Goal: Task Accomplishment & Management: Manage account settings

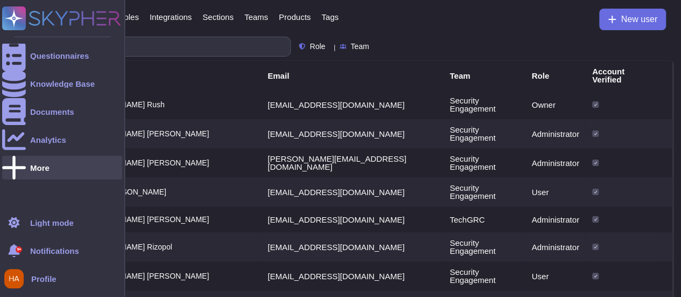
click at [52, 172] on div "More" at bounding box center [62, 168] width 120 height 24
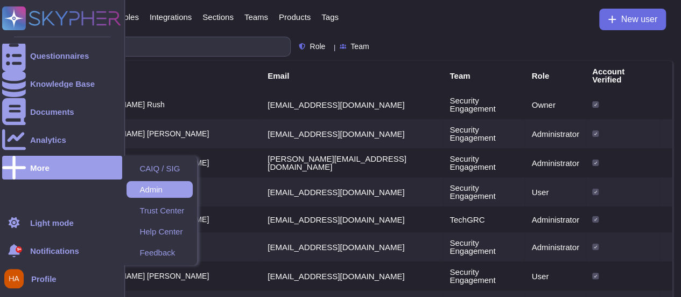
click at [150, 186] on span "Admin" at bounding box center [151, 189] width 23 height 8
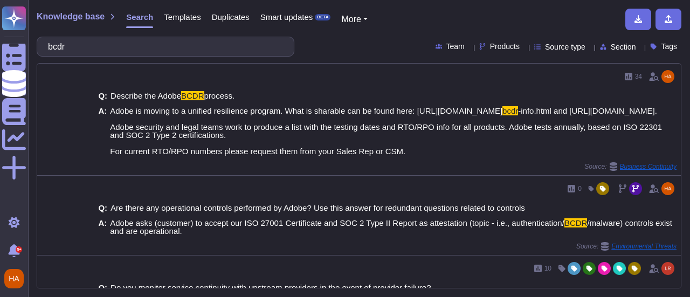
click at [337, 46] on div "bcdr Team Products Source type Section Tags" at bounding box center [359, 47] width 644 height 20
click at [545, 48] on span "Source type" at bounding box center [565, 47] width 40 height 8
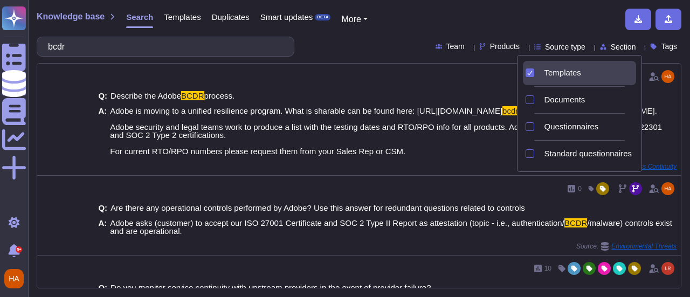
click at [552, 72] on span "Templates" at bounding box center [562, 73] width 37 height 10
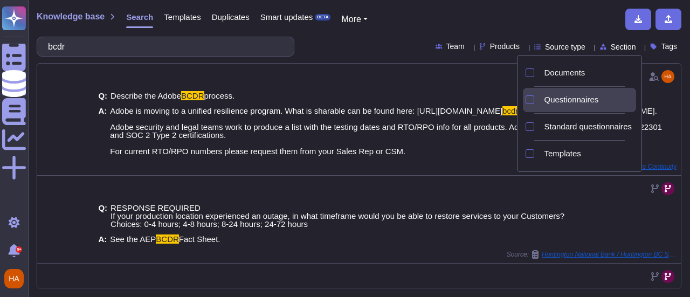
click at [556, 99] on span "Questionnaires" at bounding box center [571, 100] width 54 height 10
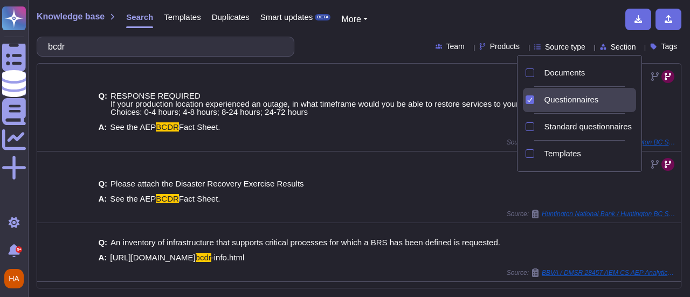
click at [561, 47] on span "Source type" at bounding box center [565, 47] width 40 height 8
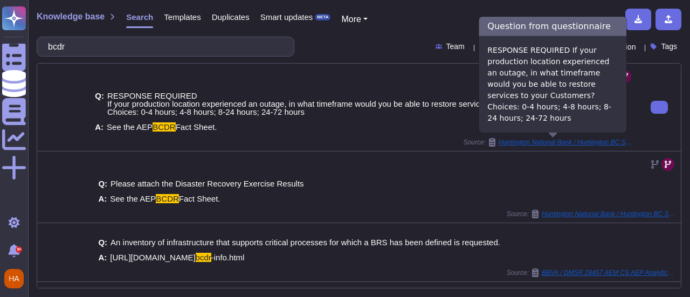
click at [555, 141] on span "Huntington National Bank / Huntington BC Scorecard Lvl 3 External 8 4 2025.2861…" at bounding box center [565, 142] width 135 height 6
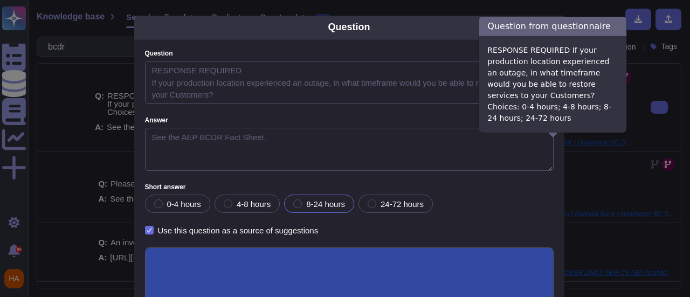
type textarea "RESPONSE REQUIRED If your production location experienced an outage, in what ti…"
type textarea "See the AEP BCDR Fact Sheet."
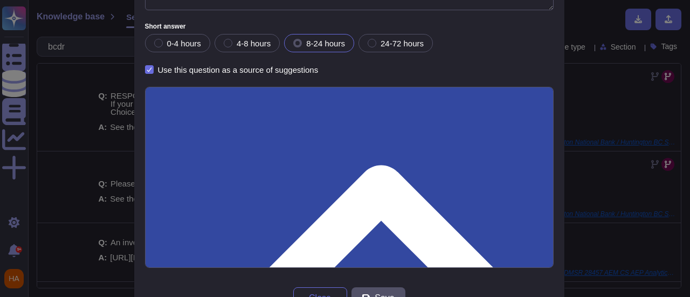
scroll to position [196, 0]
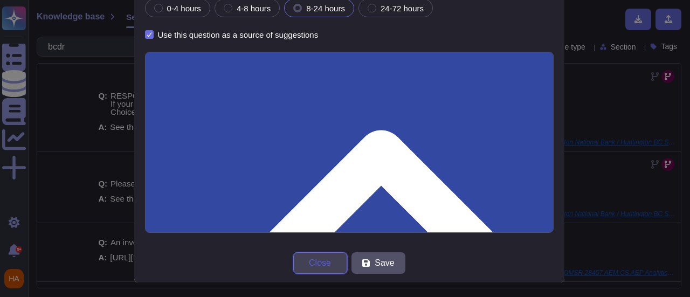
click at [329, 268] on button "Close" at bounding box center [320, 263] width 54 height 22
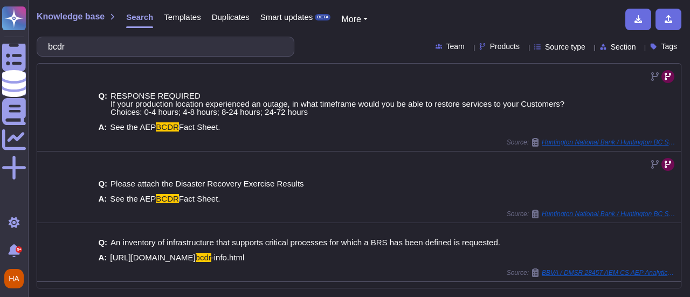
click at [545, 46] on span "Source type" at bounding box center [565, 47] width 40 height 8
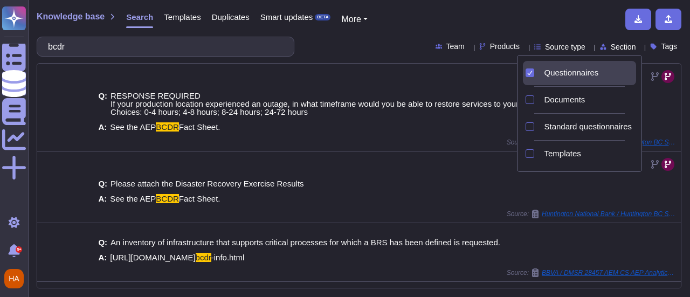
click at [545, 69] on span "Questionnaires" at bounding box center [571, 73] width 54 height 10
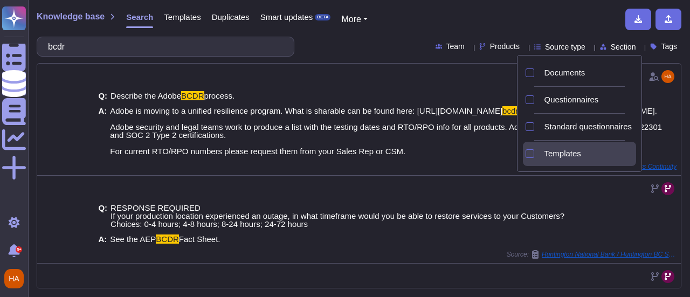
click at [567, 158] on div "Templates" at bounding box center [587, 154] width 96 height 24
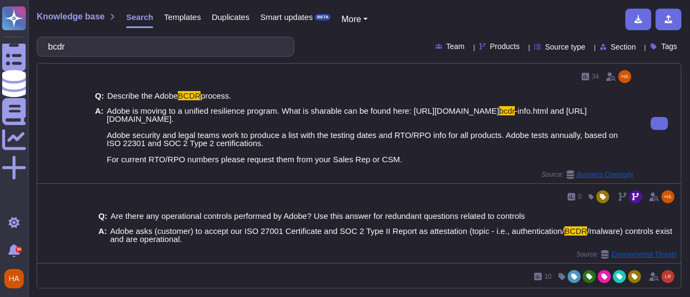
click at [407, 117] on span "-info.html and https://www.adobe.com/content/dam/cc/en/trust-center/ungated/bus…" at bounding box center [362, 135] width 511 height 58
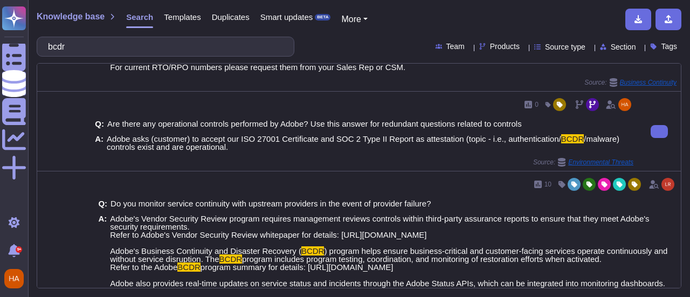
scroll to position [0, 0]
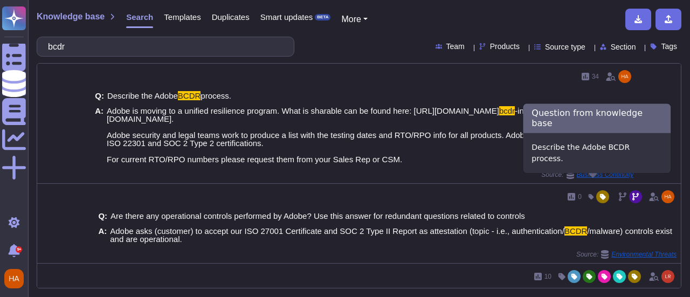
click at [590, 178] on span "Business Continuity" at bounding box center [604, 174] width 57 height 6
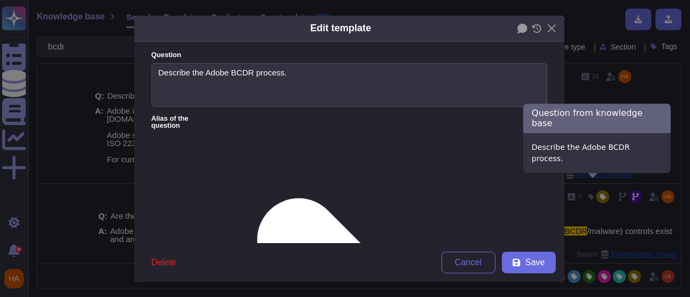
type textarea "Describe the Adobe BCDR process."
type textarea "Adobe is moving to a unified resilience program. What is sharable can be found …"
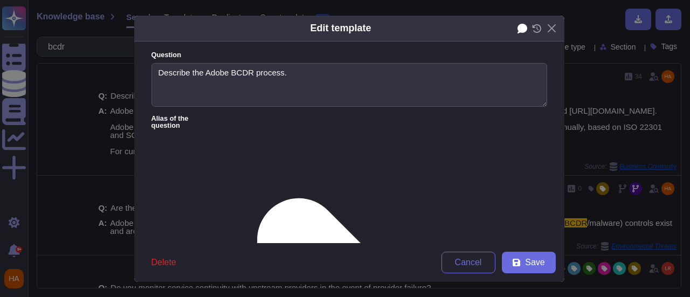
click at [517, 26] on icon at bounding box center [522, 29] width 10 height 10
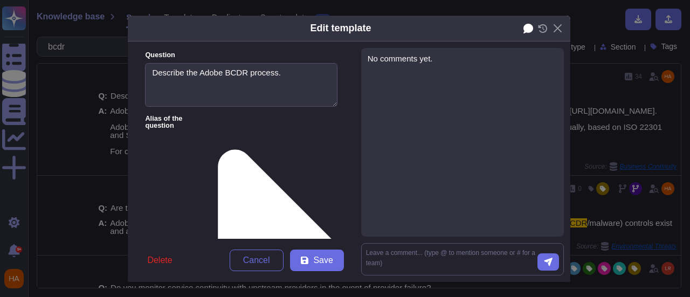
click at [523, 32] on icon at bounding box center [528, 29] width 10 height 10
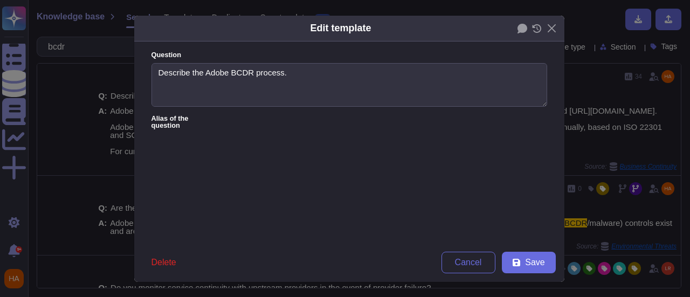
type textarea "Describe the disaster recovery plan."
type textarea "Describe the disaster recovery strategy/policy/procedure *Include how PROD & DR…"
type textarea "Describe your Business Continuity strategy."
type textarea "Provide an overview of the disaster recovery plan, including backup and recover…"
type textarea "What is your primary business continuity strategy for loss of workspace?"
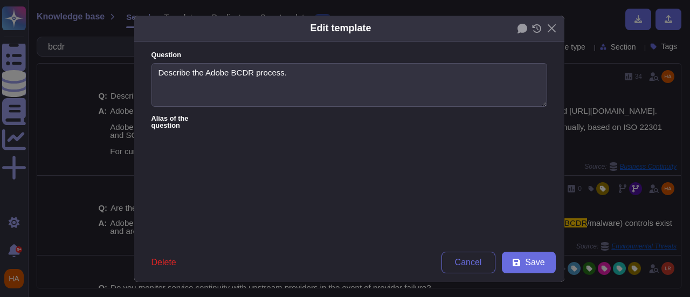
type textarea "Explain application recovery and DR procedure. When was the last DR drill perfo…"
type textarea "Describe the disaster recovery plan"
type textarea "Describe the business continuity and disaster recovery plan?"
type textarea "Provide a link to or copy of your disaster recovery and backup strategy:"
type textarea "Outline your disaster recovery and business continuity plan."
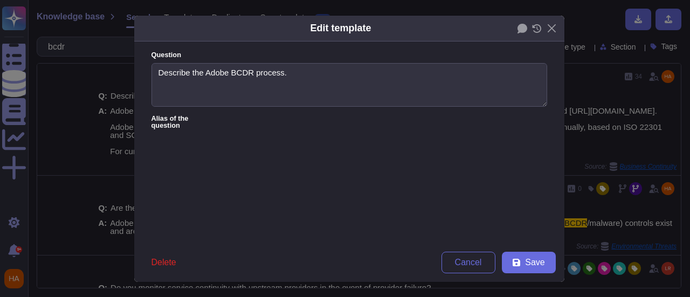
type textarea "Describe the cyber resiliency/disaster recovery and/or business continuity plan…"
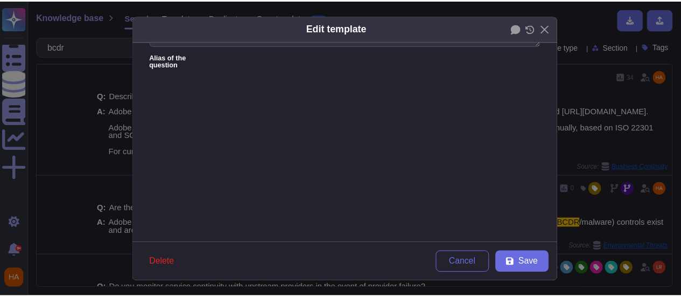
scroll to position [60, 0]
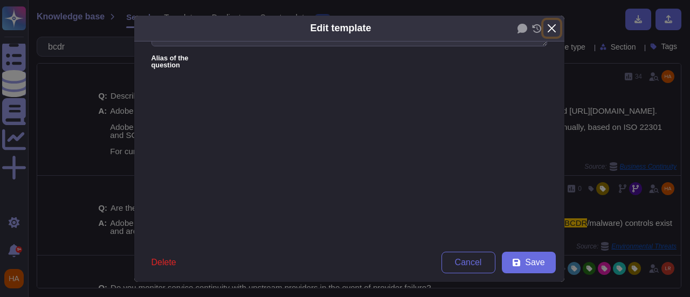
click at [547, 33] on button "Close" at bounding box center [551, 28] width 17 height 17
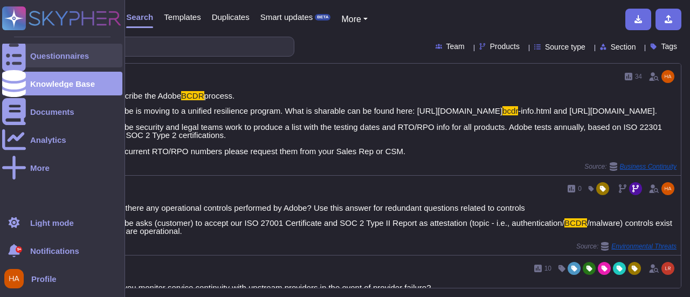
click at [14, 60] on icon at bounding box center [14, 56] width 24 height 32
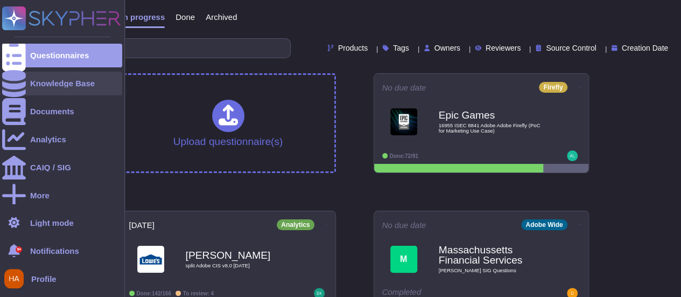
click at [23, 83] on div at bounding box center [14, 84] width 24 height 24
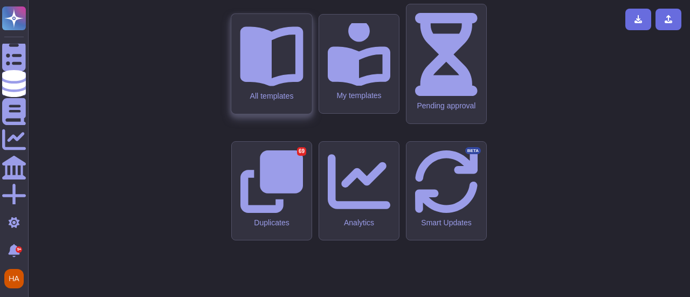
click at [283, 86] on icon at bounding box center [271, 54] width 63 height 63
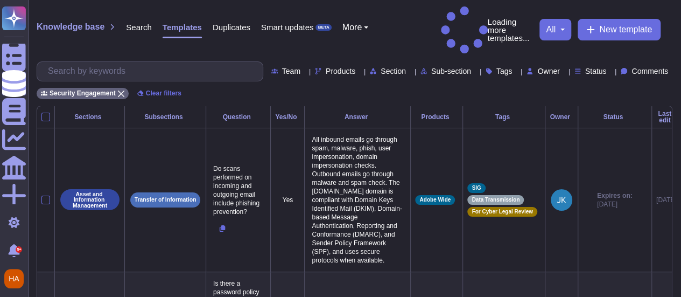
click at [650, 67] on span "Comments" at bounding box center [650, 71] width 37 height 8
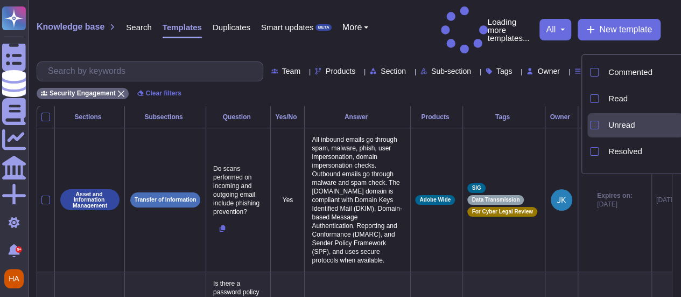
scroll to position [48, 0]
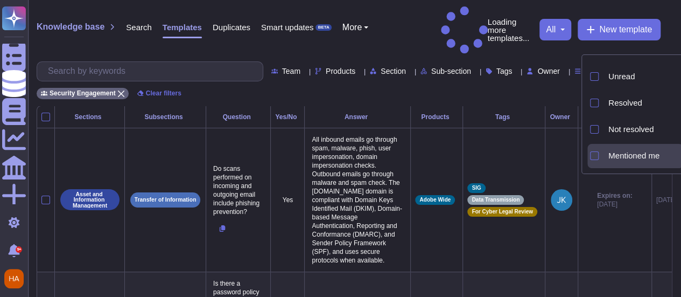
click at [626, 157] on span "Mentioned me" at bounding box center [634, 156] width 51 height 10
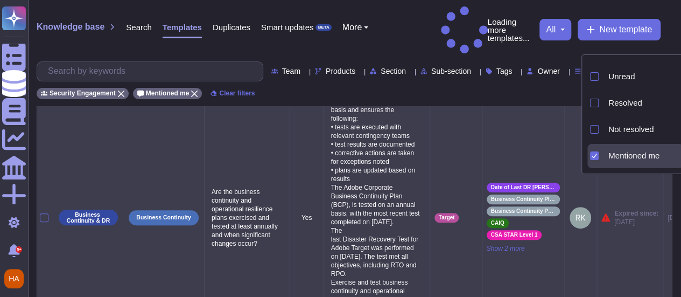
scroll to position [0, 52]
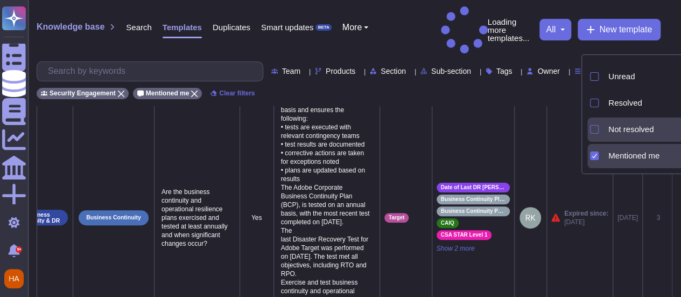
click at [629, 136] on div "Not resolved" at bounding box center [643, 129] width 79 height 24
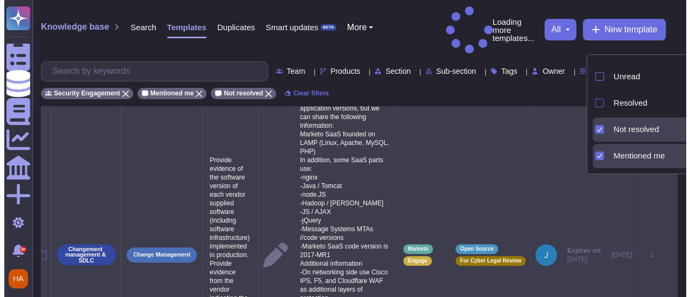
scroll to position [42, 0]
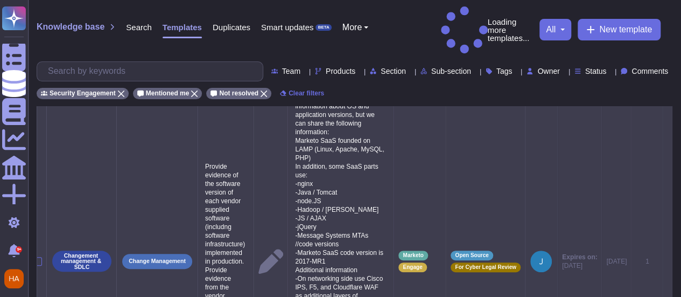
click at [668, 262] on icon at bounding box center [668, 262] width 0 height 0
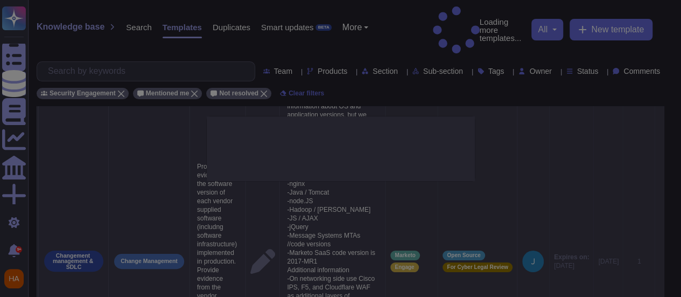
type textarea "Provide evidence of the software version of each vendor supplied software (incl…"
type textarea "We do not share detailed information about OS and application versions, but we …"
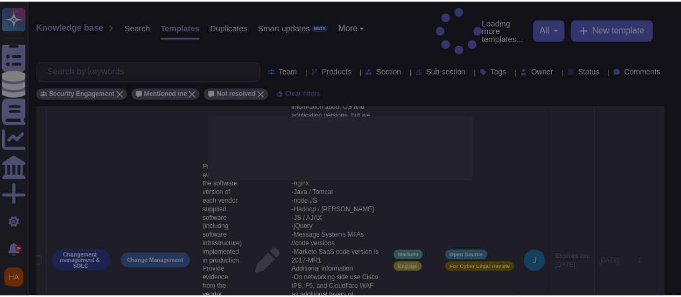
scroll to position [0, 21]
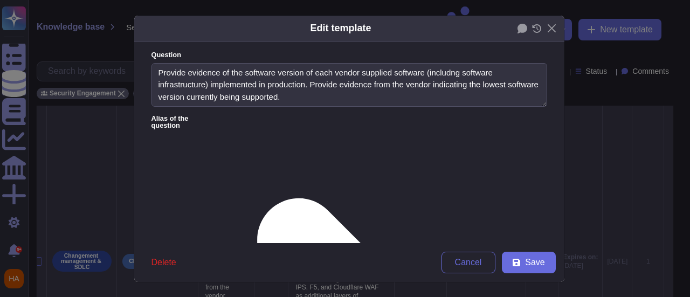
type textarea "Provide evidence of the software version of each vendor supplied software (incl…"
type textarea "We do not share detailed information about OS and application versions, but we …"
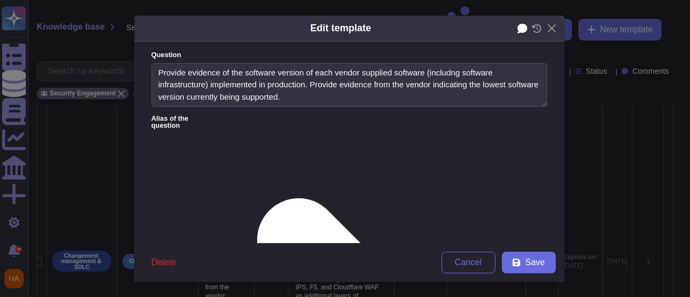
click at [517, 25] on icon at bounding box center [522, 29] width 10 height 10
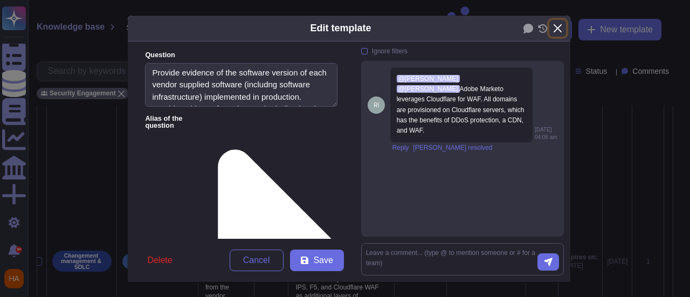
click at [554, 25] on button "Close" at bounding box center [557, 28] width 17 height 17
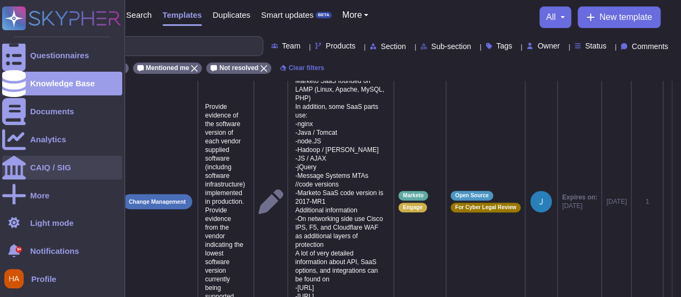
scroll to position [72, 0]
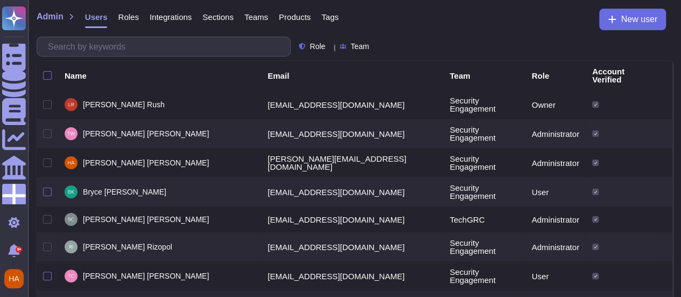
click at [124, 18] on span "Roles" at bounding box center [128, 17] width 20 height 8
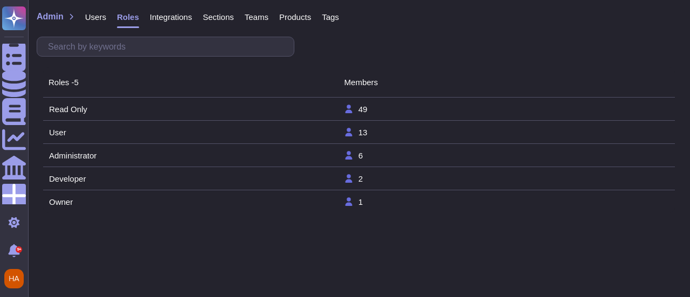
click at [164, 16] on span "Integrations" at bounding box center [171, 17] width 42 height 8
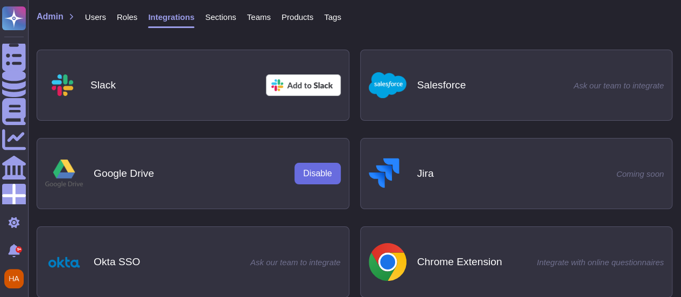
click at [222, 19] on span "Sections" at bounding box center [220, 17] width 31 height 8
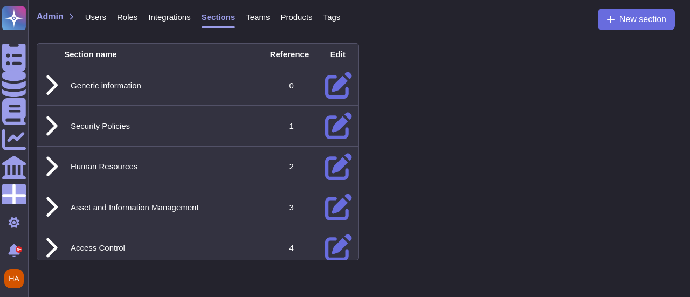
click at [157, 20] on span "Integrations" at bounding box center [169, 17] width 42 height 8
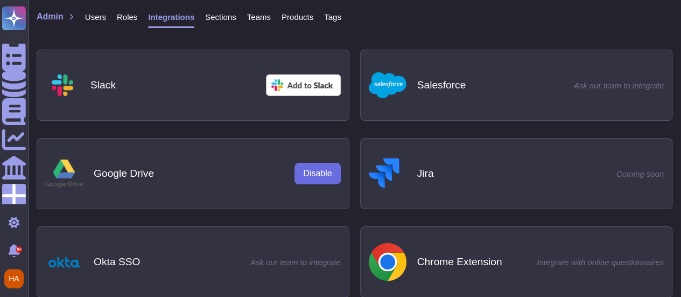
click at [223, 20] on span "Sections" at bounding box center [220, 17] width 31 height 8
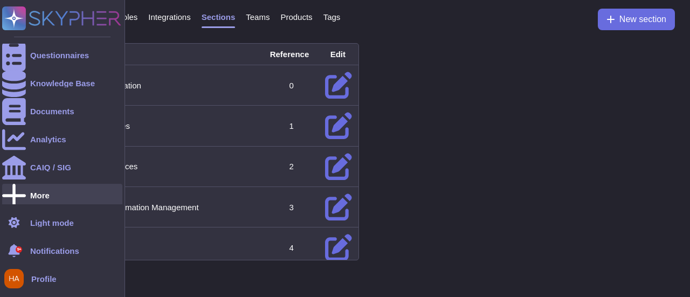
click at [46, 199] on div "More" at bounding box center [39, 195] width 19 height 8
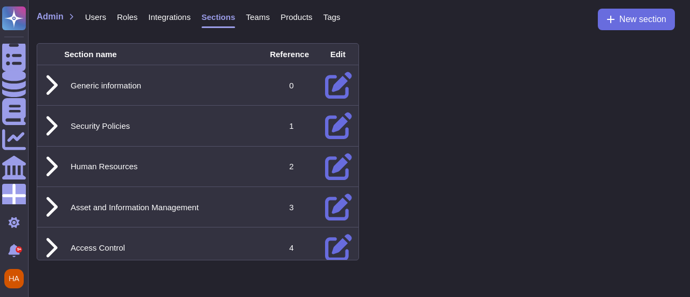
click at [400, 27] on div "Admin Users Roles Integrations Sections Teams Products Tags New section" at bounding box center [359, 23] width 644 height 28
click at [121, 13] on span "Roles" at bounding box center [127, 17] width 20 height 8
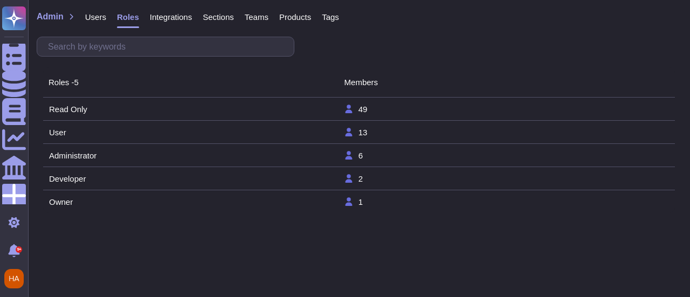
click at [109, 107] on td "Read Only" at bounding box center [195, 109] width 295 height 9
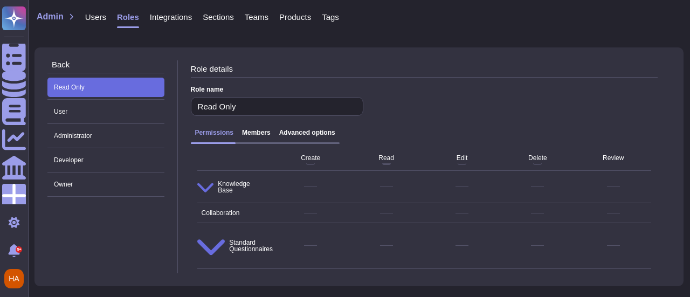
scroll to position [34, 0]
click at [304, 136] on h3 "Advanced options" at bounding box center [307, 133] width 56 height 8
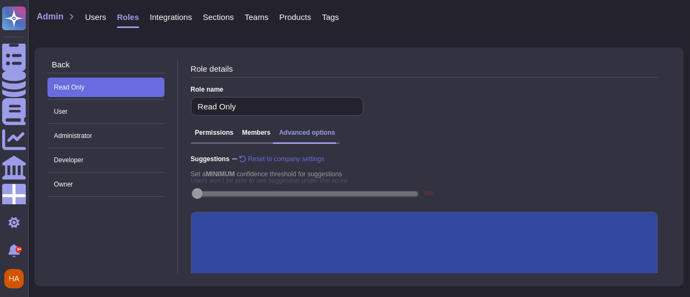
scroll to position [296, 0]
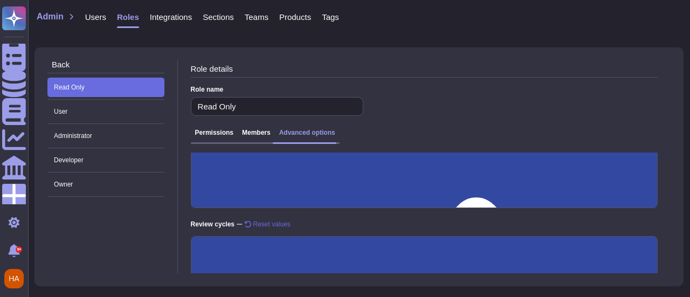
scroll to position [335, 0]
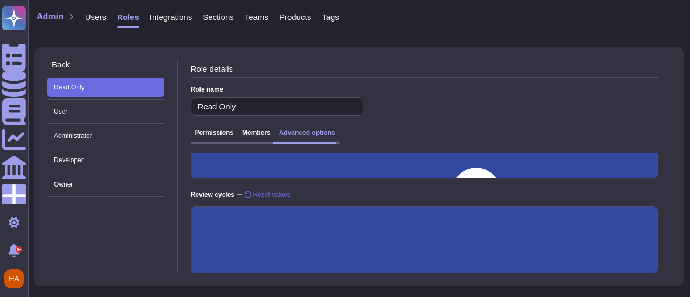
click at [0, 0] on input "Expired documents are visible" at bounding box center [0, 0] width 0 height 0
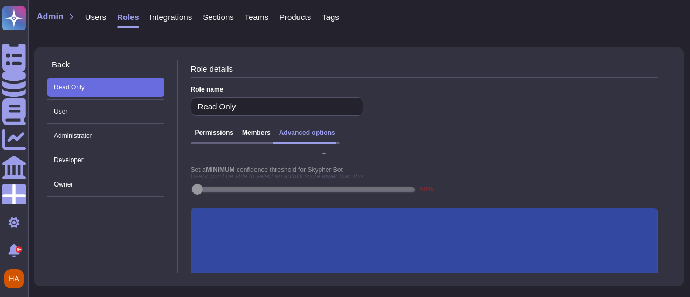
scroll to position [0, 0]
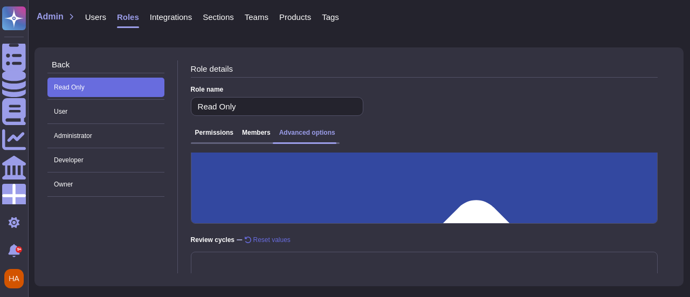
scroll to position [322, 0]
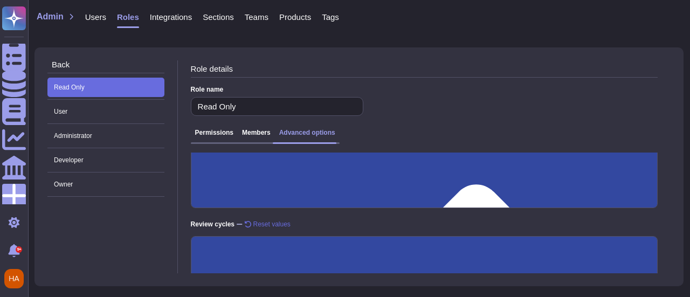
scroll to position [360, 0]
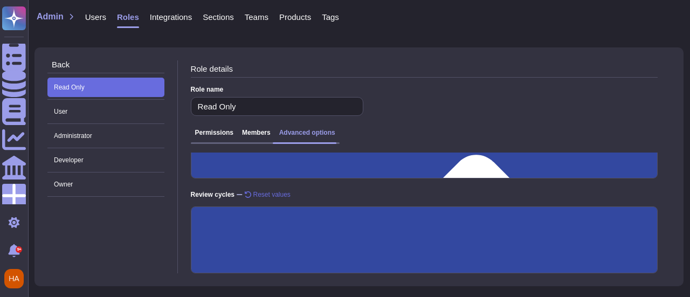
click at [0, 0] on input "Expired documents are visible" at bounding box center [0, 0] width 0 height 0
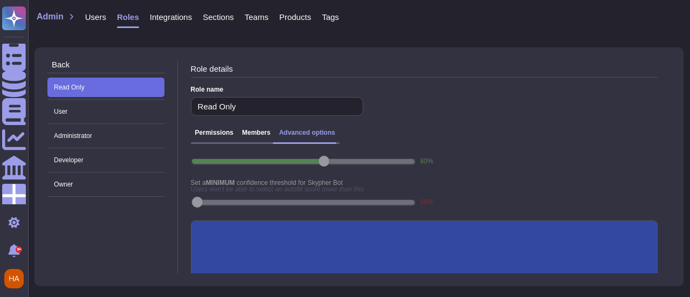
scroll to position [0, 0]
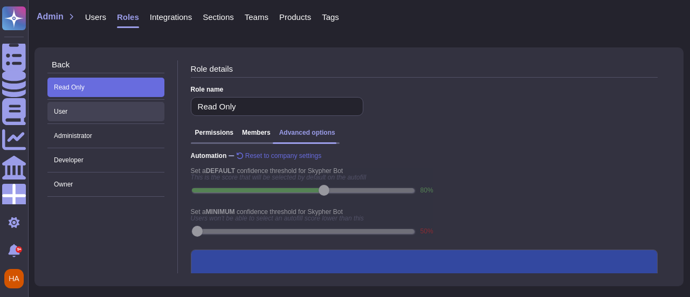
click at [86, 121] on span "User" at bounding box center [105, 111] width 117 height 19
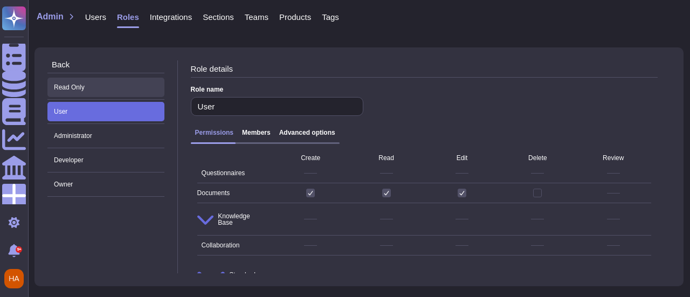
click at [93, 85] on span "Read Only" at bounding box center [105, 87] width 117 height 19
type input "Read Only"
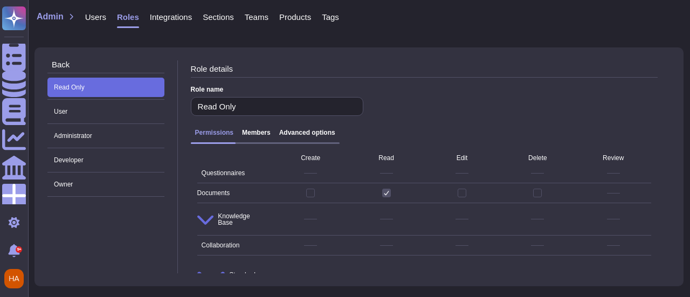
click at [321, 128] on div "Permissions Members Advanced options" at bounding box center [424, 136] width 467 height 24
click at [300, 135] on h3 "Advanced options" at bounding box center [307, 133] width 56 height 8
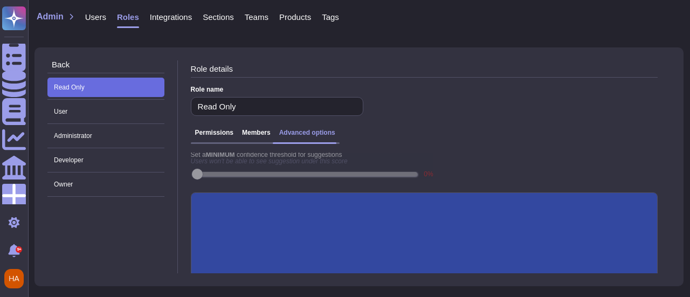
scroll to position [322, 0]
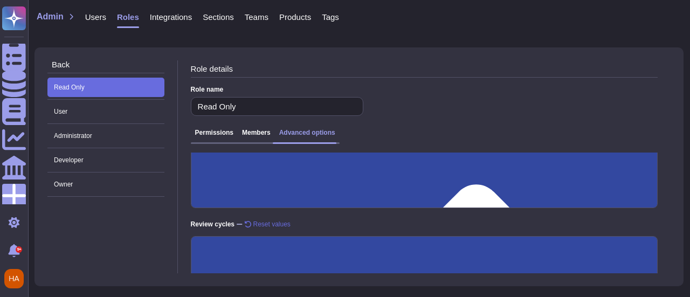
scroll to position [360, 0]
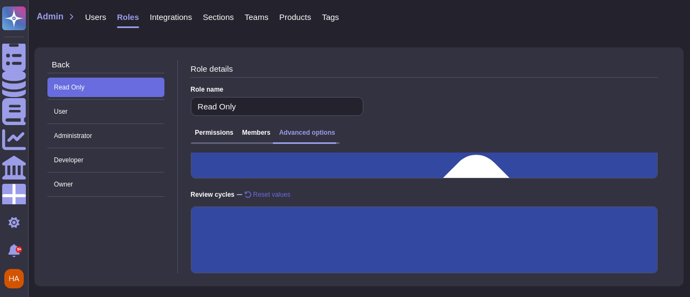
click at [0, 0] on input "Expired documents are visible" at bounding box center [0, 0] width 0 height 0
click at [69, 61] on span "Back" at bounding box center [61, 64] width 18 height 8
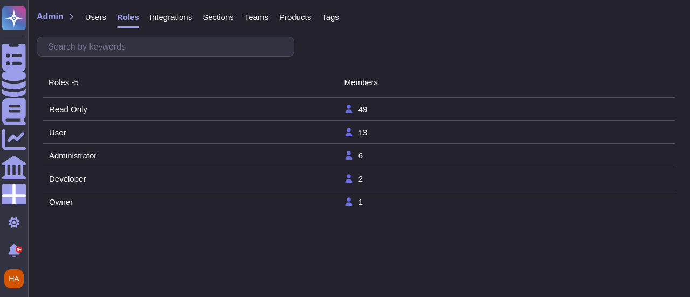
click at [84, 112] on td "Read Only" at bounding box center [195, 109] width 295 height 9
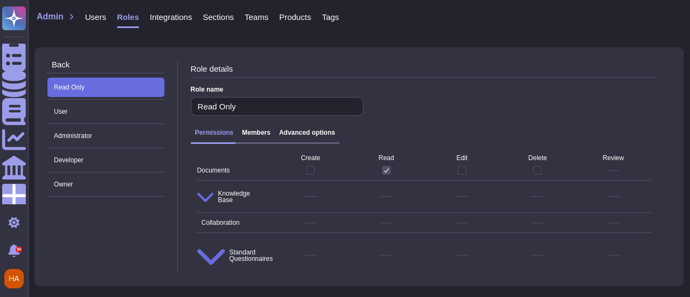
scroll to position [41, 0]
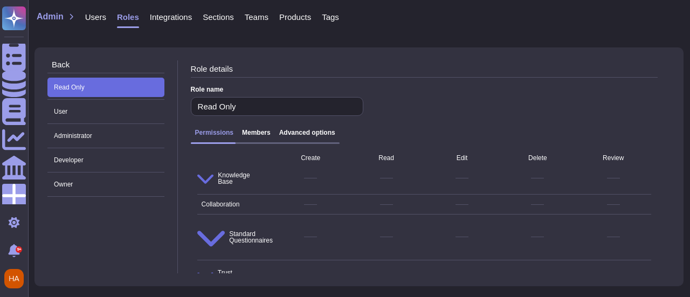
click at [306, 136] on h3 "Advanced options" at bounding box center [307, 133] width 56 height 8
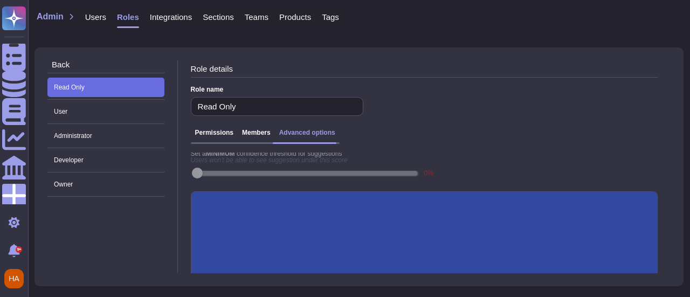
scroll to position [322, 0]
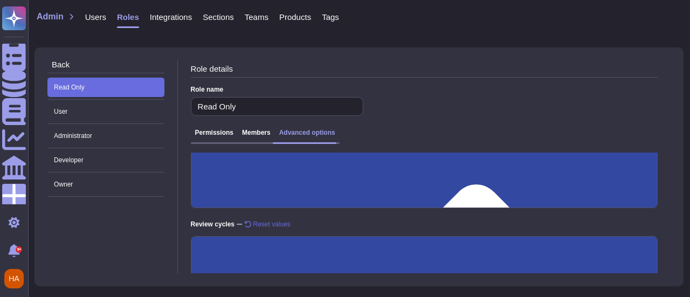
scroll to position [360, 0]
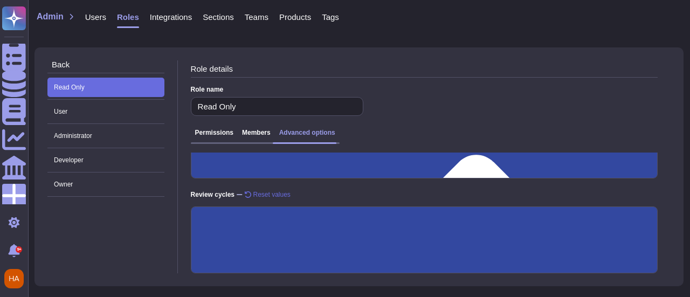
click at [0, 0] on input "Expired documents are visible" at bounding box center [0, 0] width 0 height 0
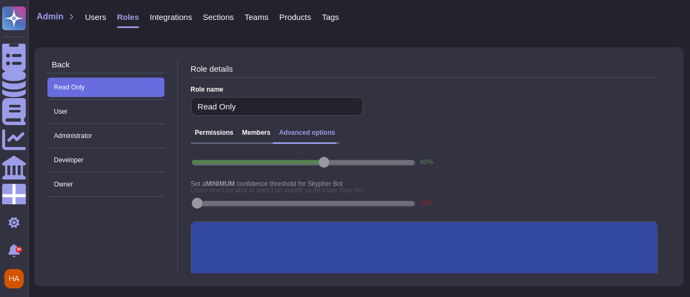
scroll to position [0, 0]
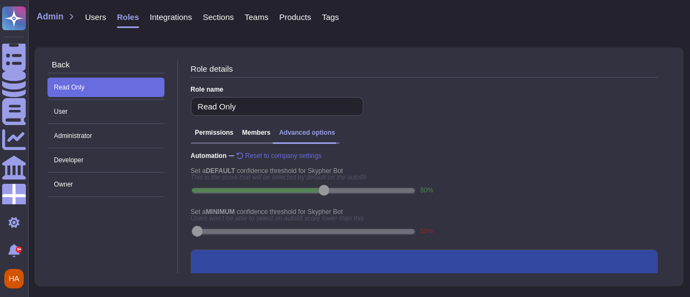
click at [105, 226] on div "Back Read Only User Administrator Developer Owner" at bounding box center [112, 166] width 130 height 213
click at [93, 186] on span "Owner" at bounding box center [105, 184] width 117 height 19
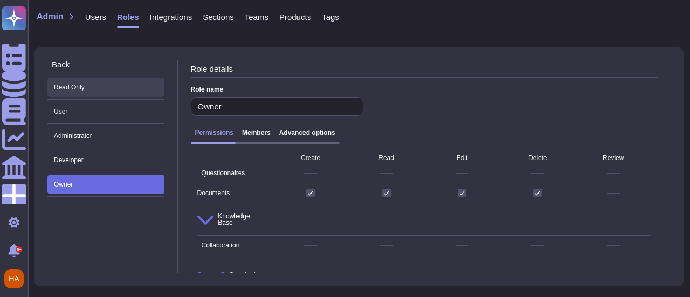
click at [95, 94] on span "Read Only" at bounding box center [105, 87] width 117 height 19
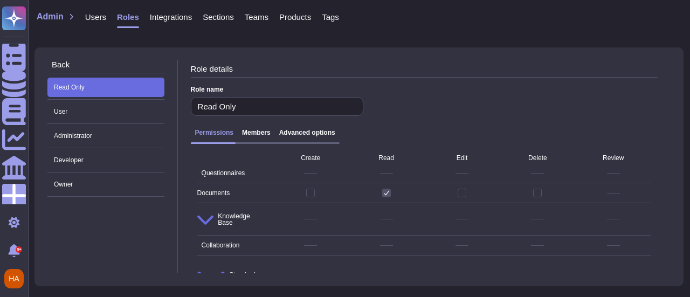
click at [306, 138] on div "Permissions Members Advanced options" at bounding box center [265, 136] width 149 height 15
click at [310, 133] on h3 "Advanced options" at bounding box center [307, 133] width 56 height 8
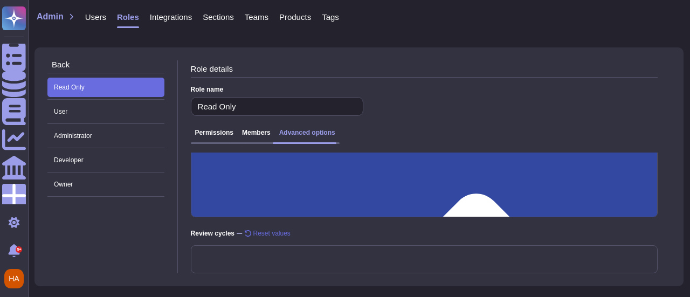
scroll to position [321, 0]
click at [122, 108] on span "User" at bounding box center [105, 111] width 117 height 19
type input "User"
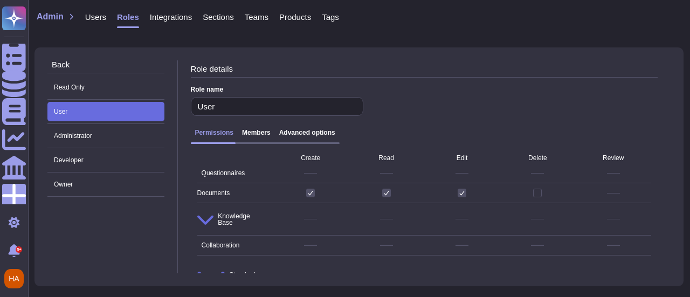
click at [322, 132] on h3 "Advanced options" at bounding box center [307, 133] width 56 height 8
